Goal: Entertainment & Leisure: Consume media (video, audio)

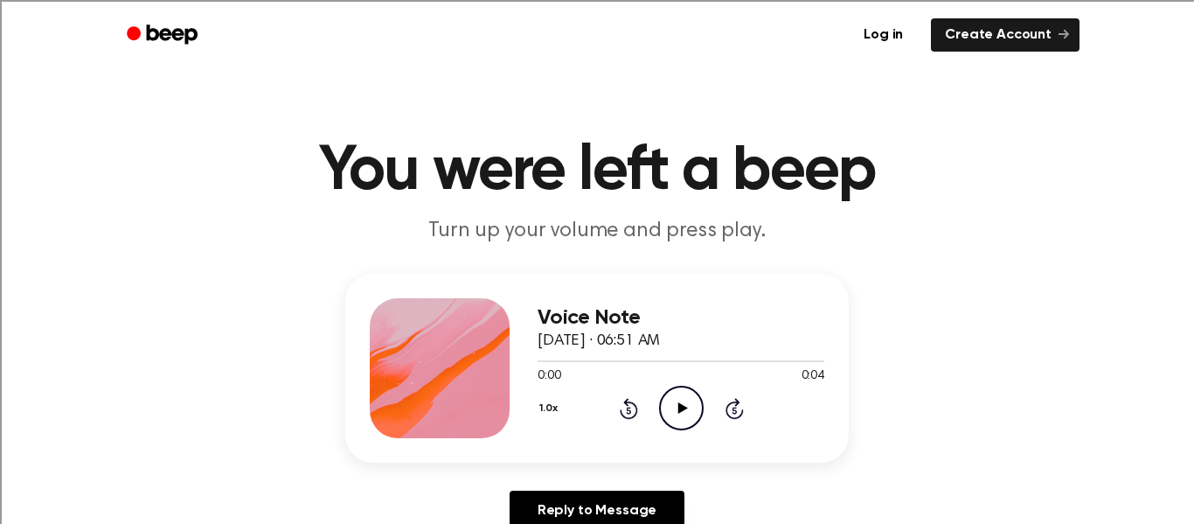
click at [679, 425] on icon "Play Audio" at bounding box center [681, 408] width 45 height 45
click at [541, 274] on div "Voice Note September 12, 2025 · 06:51 AM 0:03 0:04 Your browser does not suppor…" at bounding box center [597, 368] width 504 height 189
click at [685, 403] on icon "Play Audio" at bounding box center [681, 408] width 45 height 45
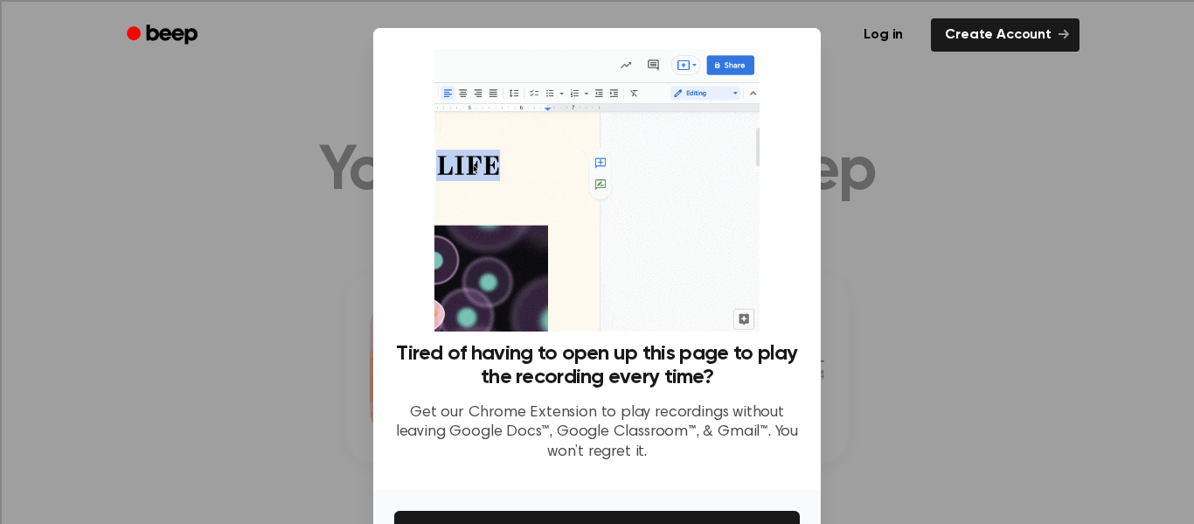
click at [961, 368] on div at bounding box center [597, 262] width 1194 height 524
click at [745, 513] on button "Get It Now" at bounding box center [597, 530] width 406 height 38
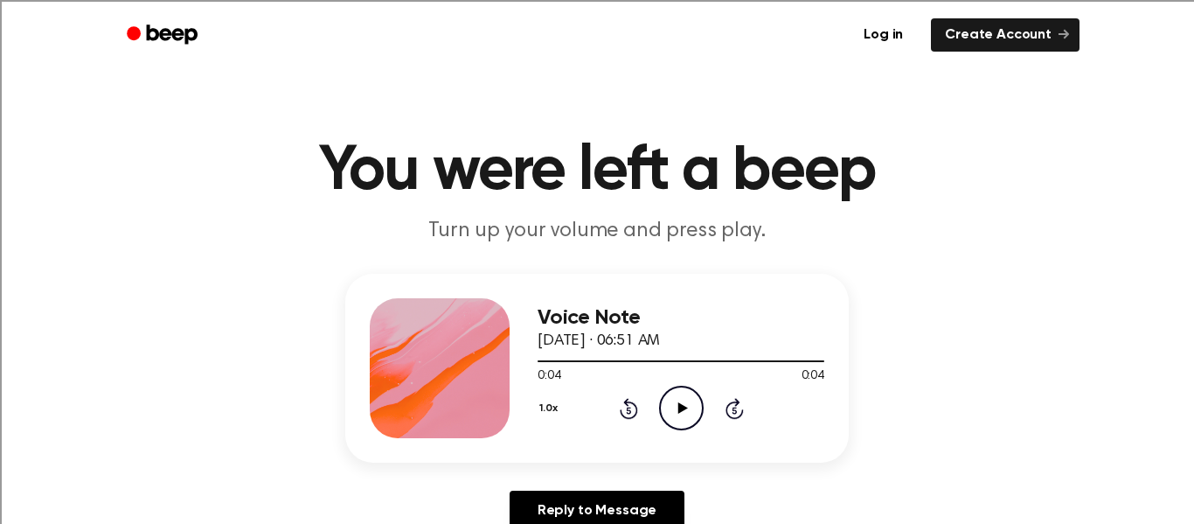
click at [665, 403] on icon "Play Audio" at bounding box center [681, 408] width 45 height 45
click at [687, 388] on icon "Play Audio" at bounding box center [681, 408] width 45 height 45
click at [678, 424] on icon "Play Audio" at bounding box center [681, 408] width 45 height 45
click at [660, 387] on icon "Play Audio" at bounding box center [681, 408] width 45 height 45
click at [685, 415] on icon "Play Audio" at bounding box center [681, 408] width 45 height 45
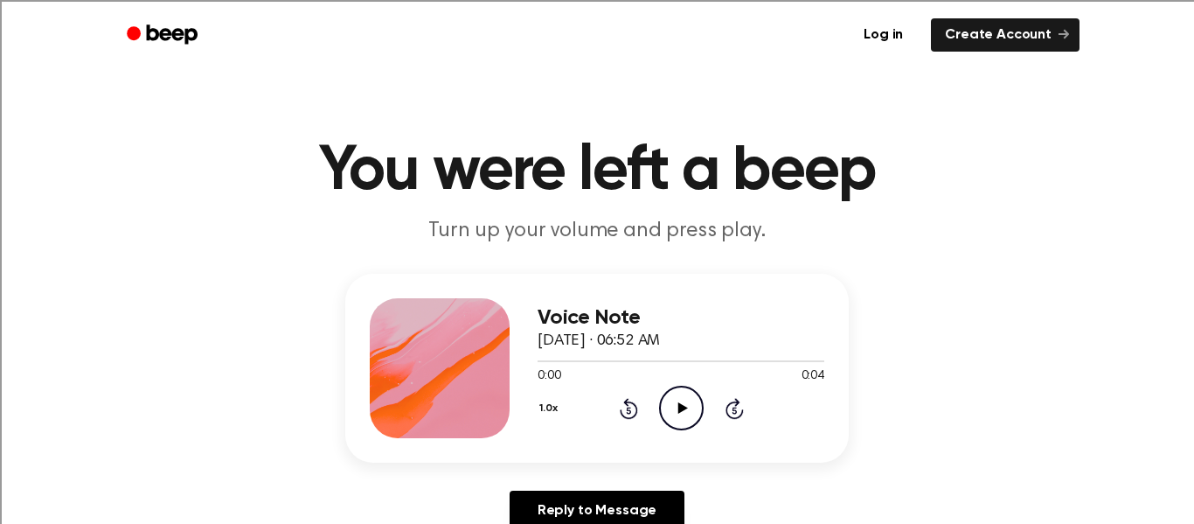
click at [690, 400] on icon "Play Audio" at bounding box center [681, 408] width 45 height 45
click at [683, 389] on icon "Play Audio" at bounding box center [681, 408] width 45 height 45
click at [692, 410] on icon "Play Audio" at bounding box center [681, 408] width 45 height 45
click at [686, 390] on icon "Play Audio" at bounding box center [681, 408] width 45 height 45
click at [685, 413] on icon "Play Audio" at bounding box center [681, 408] width 45 height 45
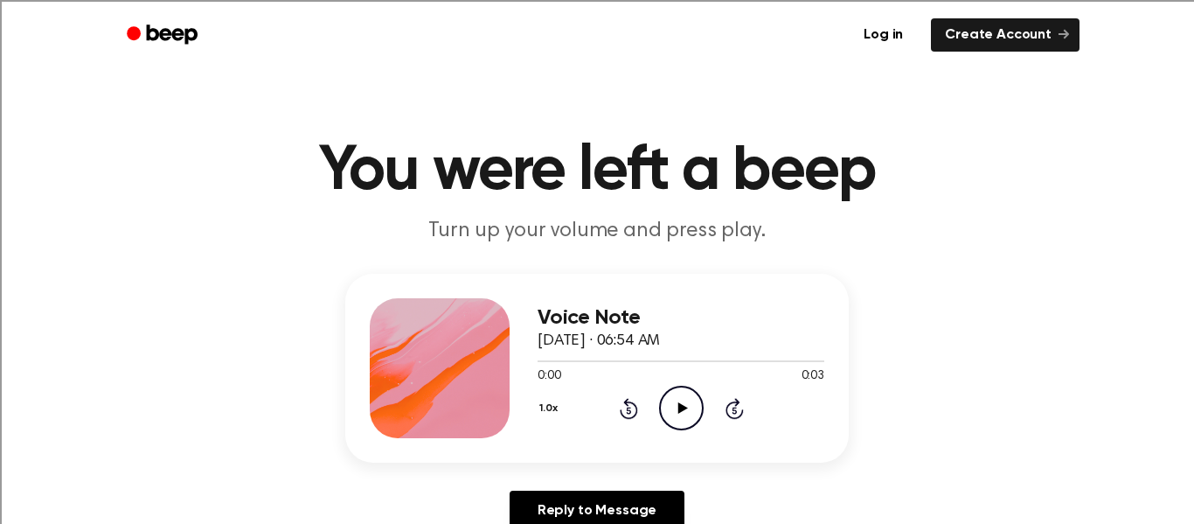
click at [678, 407] on icon at bounding box center [683, 407] width 10 height 11
